Goal: Check status: Check status

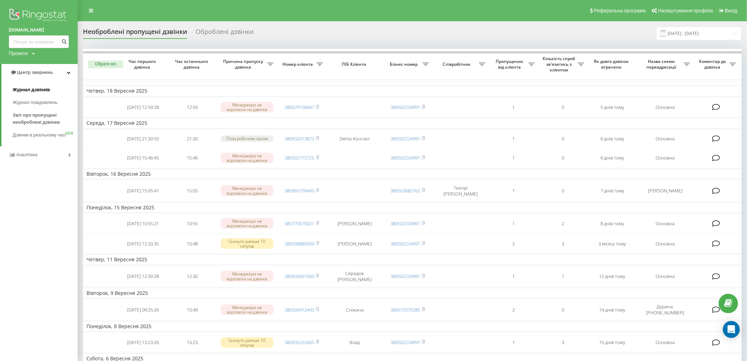
click at [35, 91] on span "Журнал дзвінків" at bounding box center [31, 89] width 37 height 7
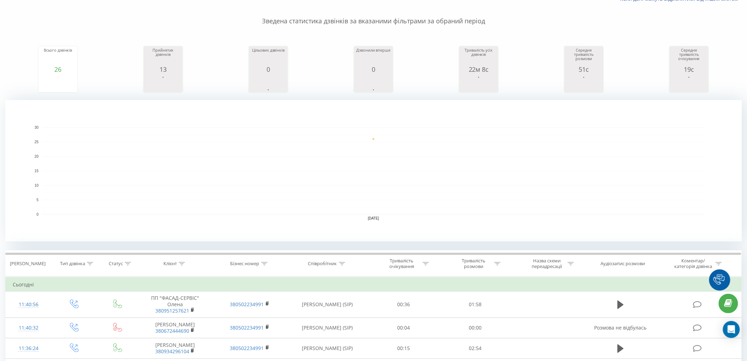
scroll to position [78, 0]
